Goal: Information Seeking & Learning: Find specific fact

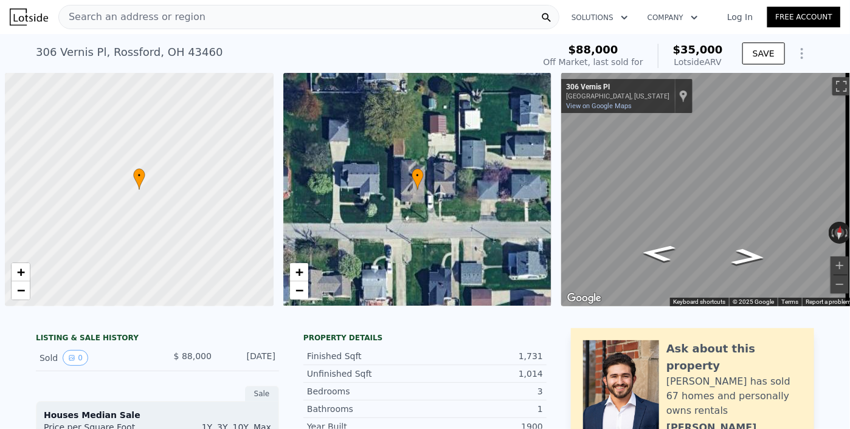
scroll to position [0, 5]
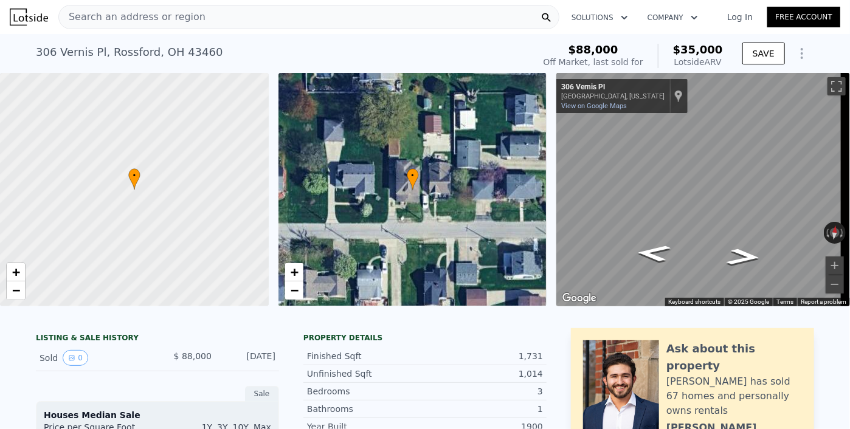
click at [352, 25] on div "Search an address or region" at bounding box center [308, 17] width 501 height 24
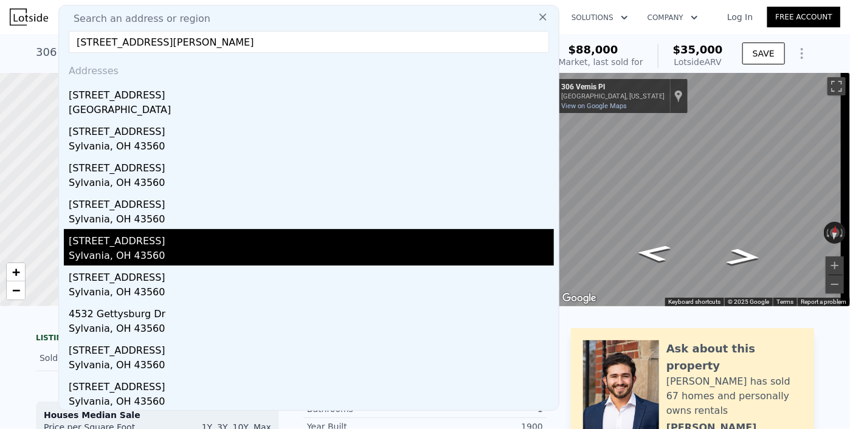
scroll to position [0, 0]
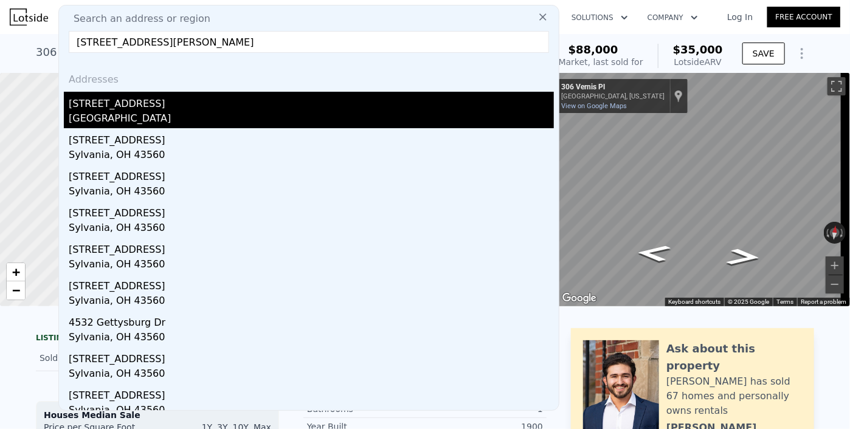
type input "[STREET_ADDRESS][PERSON_NAME]"
click at [250, 105] on div "[STREET_ADDRESS]" at bounding box center [311, 101] width 485 height 19
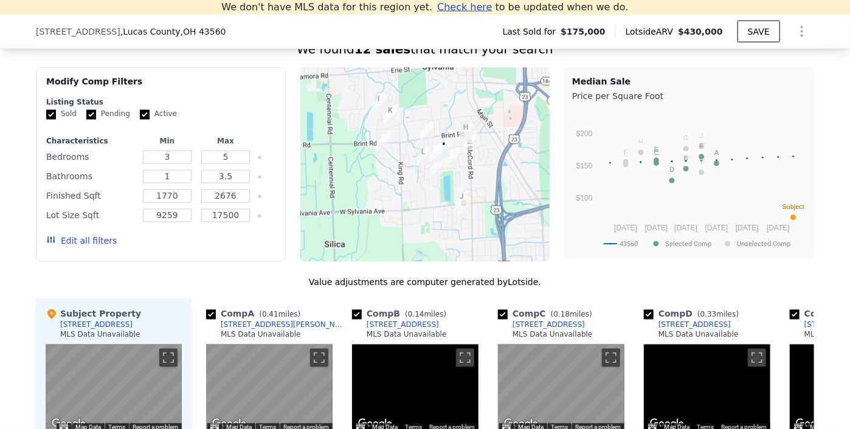
scroll to position [1201, 0]
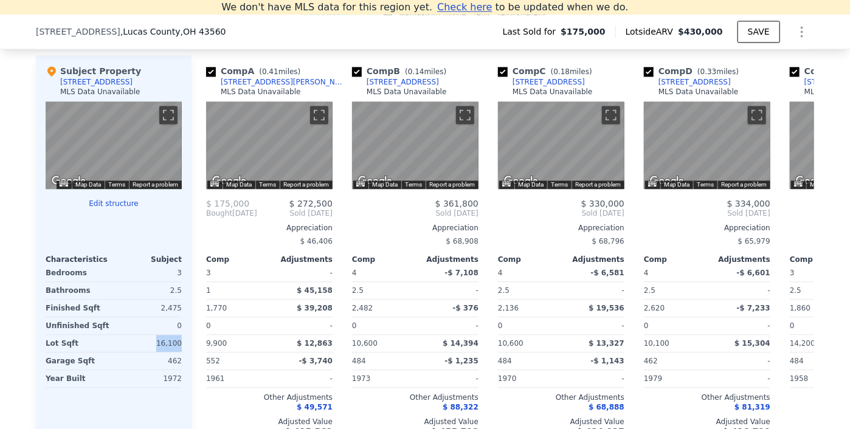
drag, startPoint x: 149, startPoint y: 351, endPoint x: 184, endPoint y: 351, distance: 34.6
click at [184, 351] on div "Subject Property [STREET_ADDRESS] MLS Data Unavailable ← Move left → Move right…" at bounding box center [114, 250] width 156 height 391
copy div "16,100"
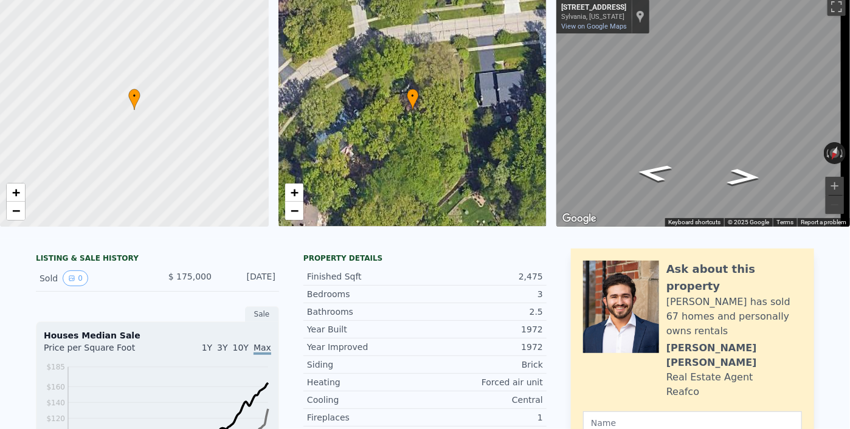
scroll to position [0, 0]
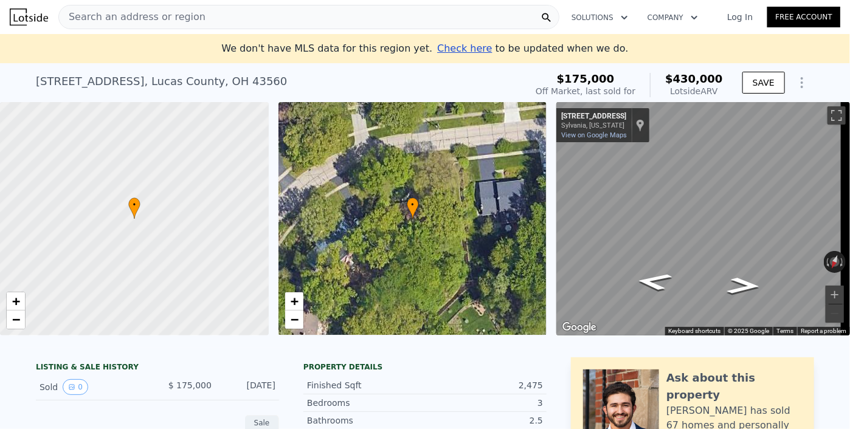
click at [284, 10] on div "Search an address or region" at bounding box center [308, 17] width 501 height 24
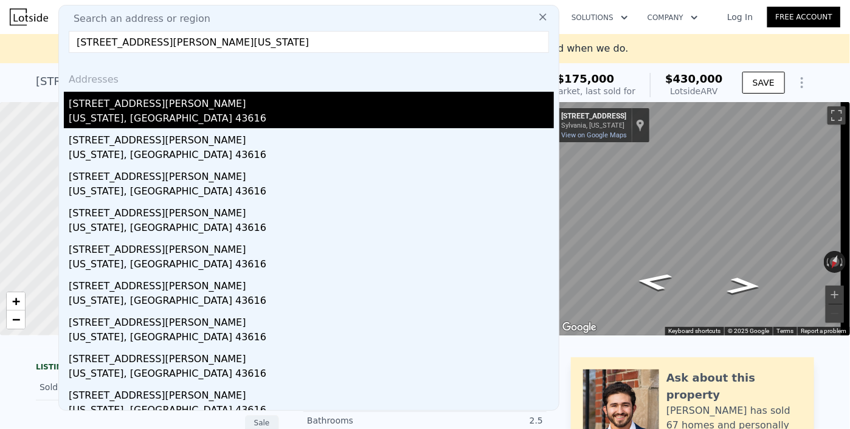
type input "[STREET_ADDRESS][PERSON_NAME][US_STATE]"
click at [159, 111] on div "[US_STATE], [GEOGRAPHIC_DATA] 43616" at bounding box center [311, 119] width 485 height 17
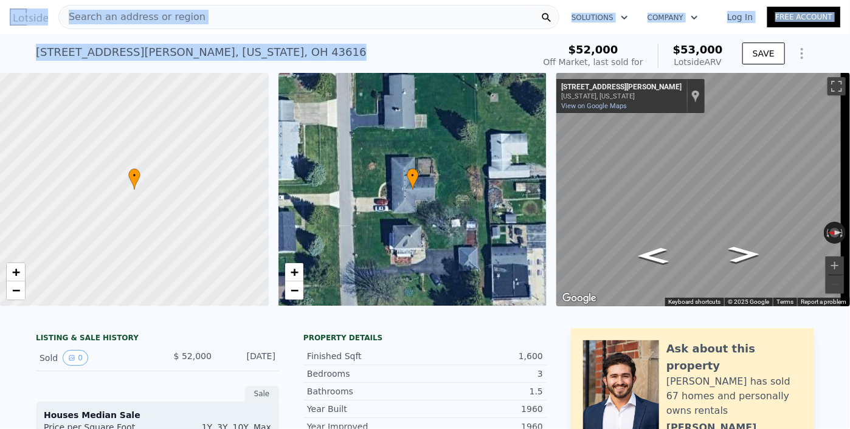
drag, startPoint x: 217, startPoint y: 49, endPoint x: -13, endPoint y: 58, distance: 230.5
click at [0, 58] on html "Search an address or region Solutions Company Open main menu Log In Free Accoun…" at bounding box center [425, 214] width 850 height 429
click at [280, 49] on div "[STREET_ADDRESS][PERSON_NAME][US_STATE] Sold [DATE] for $52k (~ARV $53k )" at bounding box center [282, 56] width 493 height 34
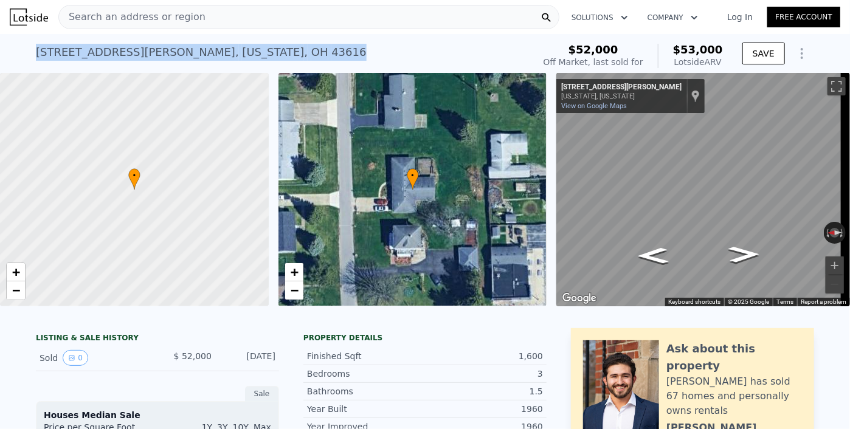
drag, startPoint x: 225, startPoint y: 52, endPoint x: 22, endPoint y: 69, distance: 203.7
click at [22, 69] on div "[STREET_ADDRESS][PERSON_NAME][US_STATE] Sold [DATE] for $52k (~ARV $53k ) $52,0…" at bounding box center [425, 53] width 850 height 39
copy div "[STREET_ADDRESS][PERSON_NAME][US_STATE]"
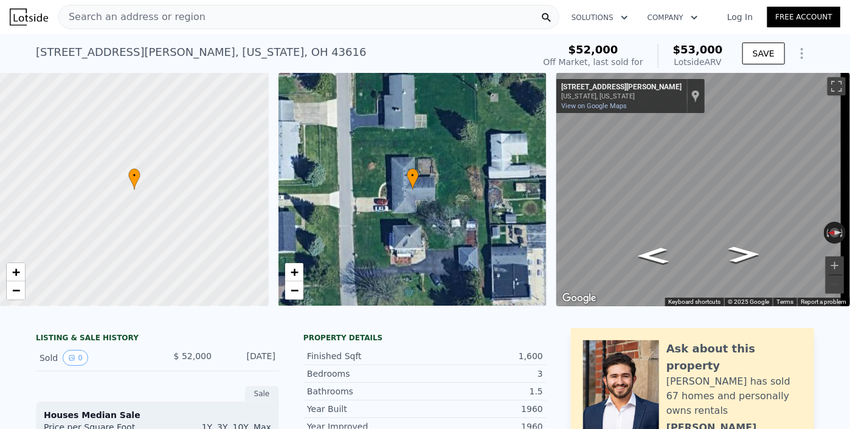
click at [459, 19] on div "Search an address or region" at bounding box center [308, 17] width 501 height 24
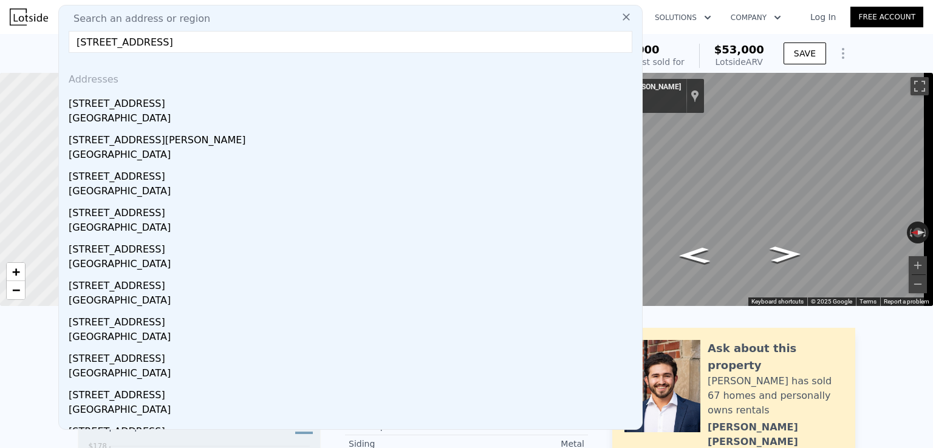
drag, startPoint x: 269, startPoint y: 41, endPoint x: 53, endPoint y: 58, distance: 215.8
paste input "[STREET_ADDRESS][PERSON_NAME][US_STATE]"
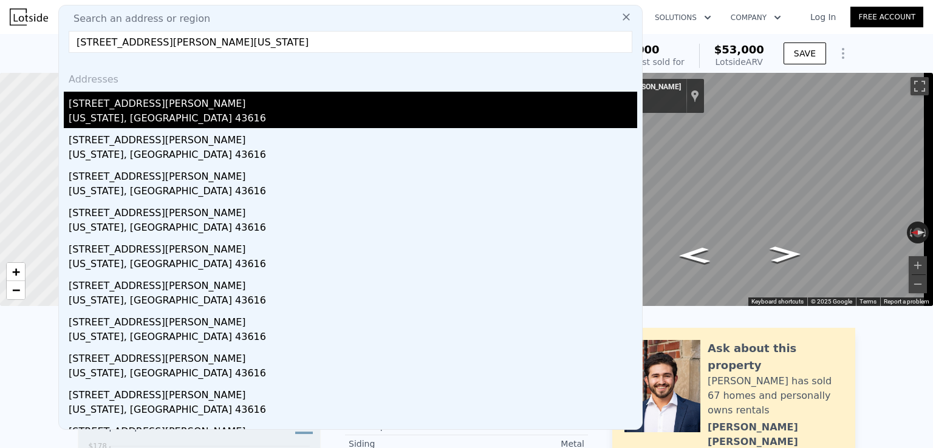
type input "[STREET_ADDRESS][PERSON_NAME][US_STATE]"
click at [290, 113] on div "[US_STATE], [GEOGRAPHIC_DATA] 43616" at bounding box center [353, 119] width 569 height 17
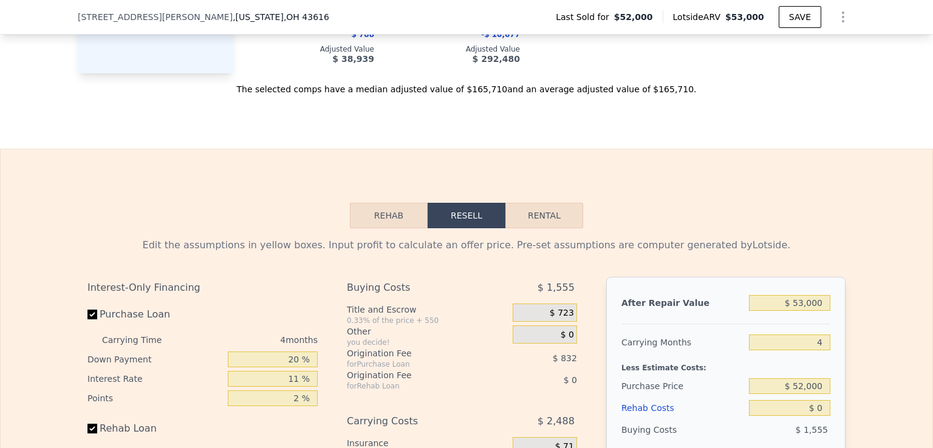
scroll to position [1514, 0]
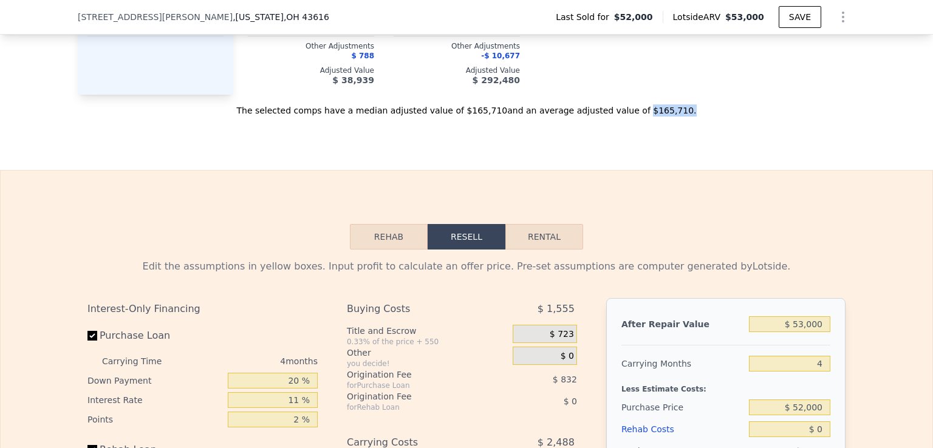
drag, startPoint x: 617, startPoint y: 117, endPoint x: 693, endPoint y: 129, distance: 76.8
click at [656, 117] on div "The selected comps have a median adjusted value of $165,710 and an average adju…" at bounding box center [467, 106] width 778 height 22
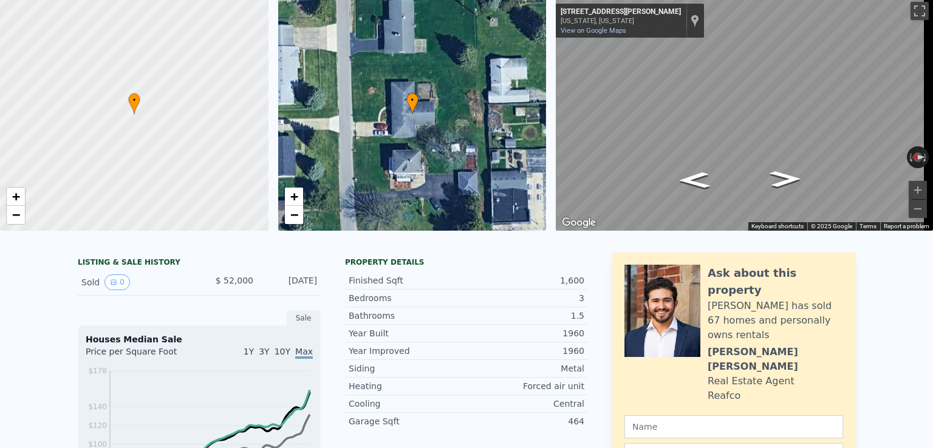
scroll to position [4, 0]
